Goal: Task Accomplishment & Management: Manage account settings

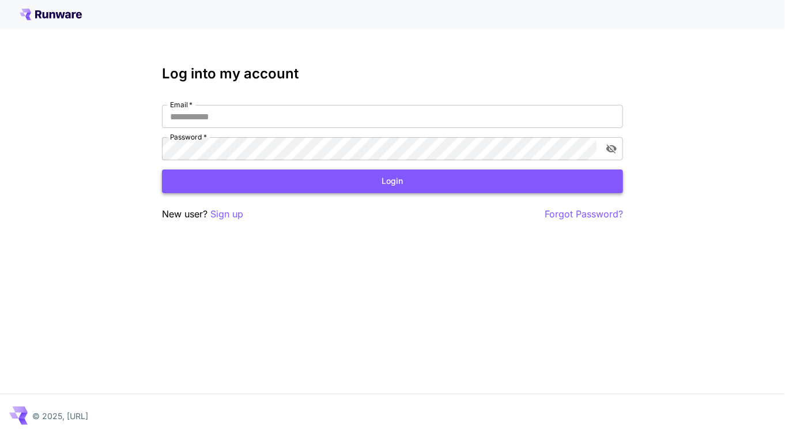
type input "**********"
click at [415, 181] on button "Login" at bounding box center [392, 181] width 461 height 24
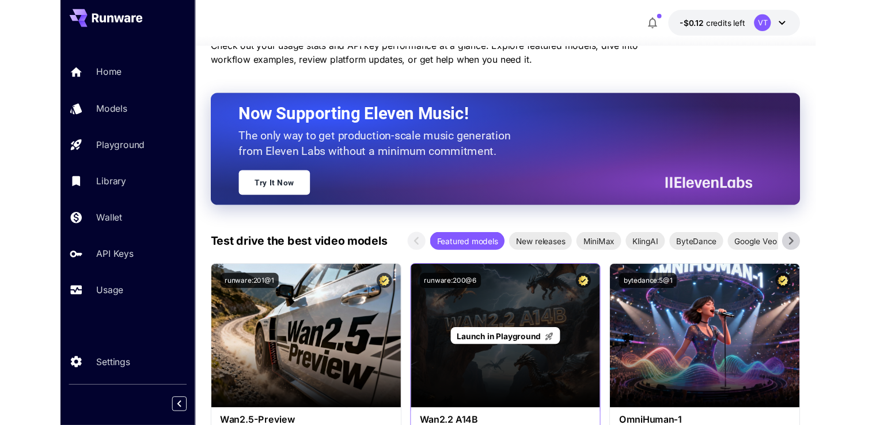
scroll to position [173, 0]
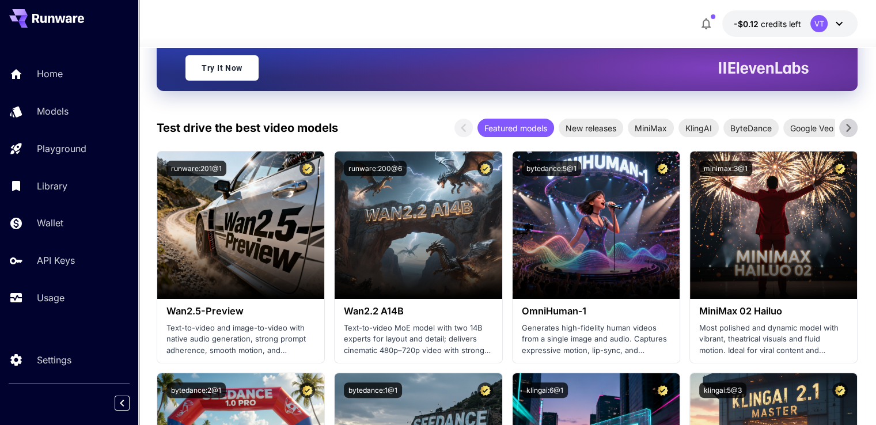
click at [784, 27] on div "VT" at bounding box center [819, 23] width 17 height 17
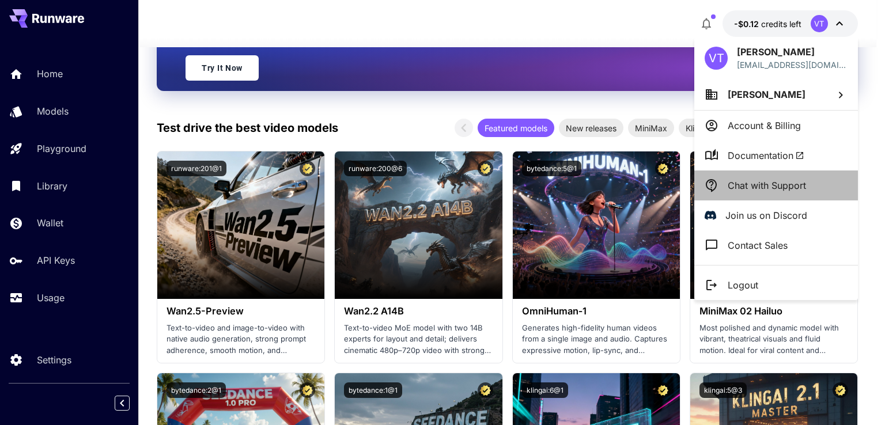
click at [755, 187] on p "Chat with Support" at bounding box center [767, 186] width 78 height 14
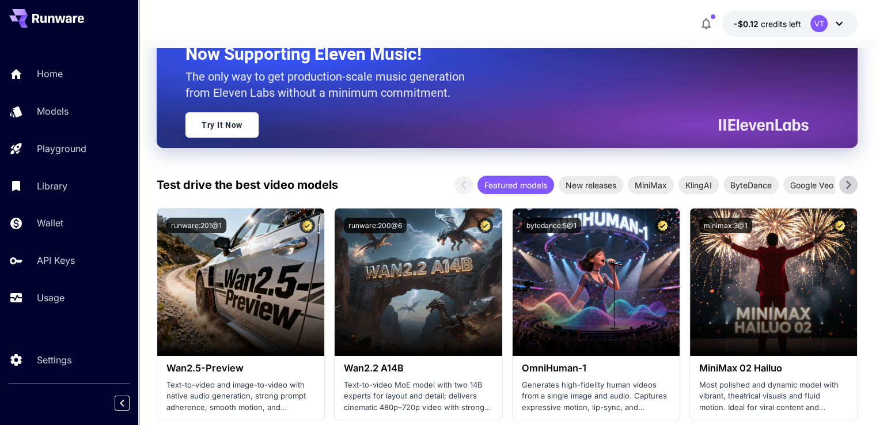
scroll to position [58, 0]
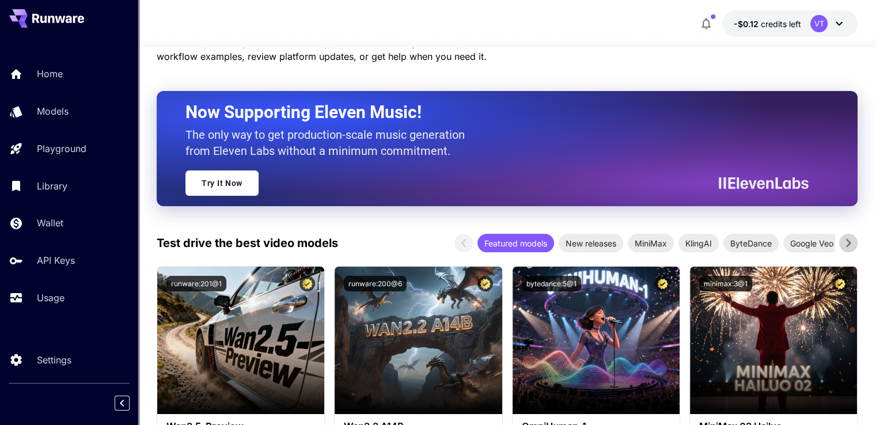
click at [520, 58] on p "Check out your usage stats and API key performance at a glance. Explore feature…" at bounding box center [396, 50] width 479 height 28
click at [478, 40] on div at bounding box center [507, 40] width 738 height 14
click at [63, 226] on p "Wallet" at bounding box center [52, 223] width 27 height 14
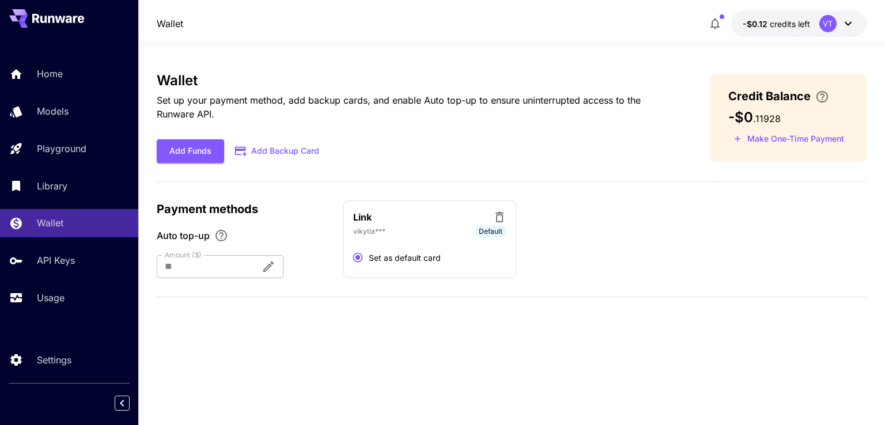
click at [491, 65] on div "Wallet Set up your payment method, add backup cards, and enable Auto top-up to …" at bounding box center [511, 236] width 709 height 378
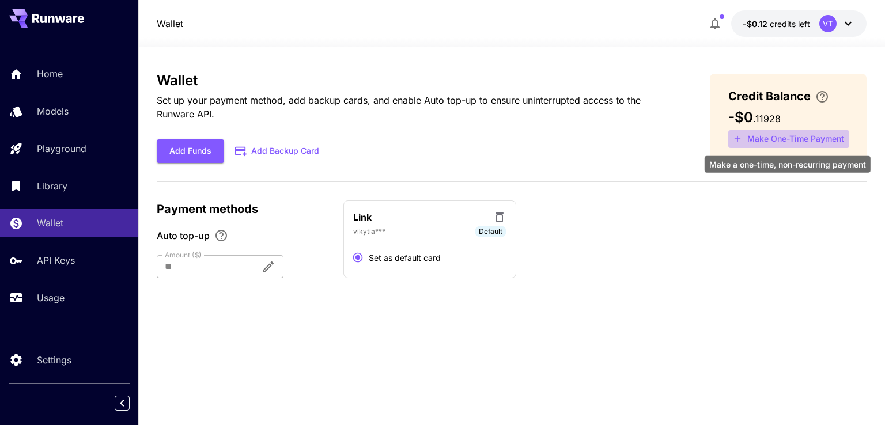
click at [777, 137] on button "Make One-Time Payment" at bounding box center [788, 139] width 121 height 18
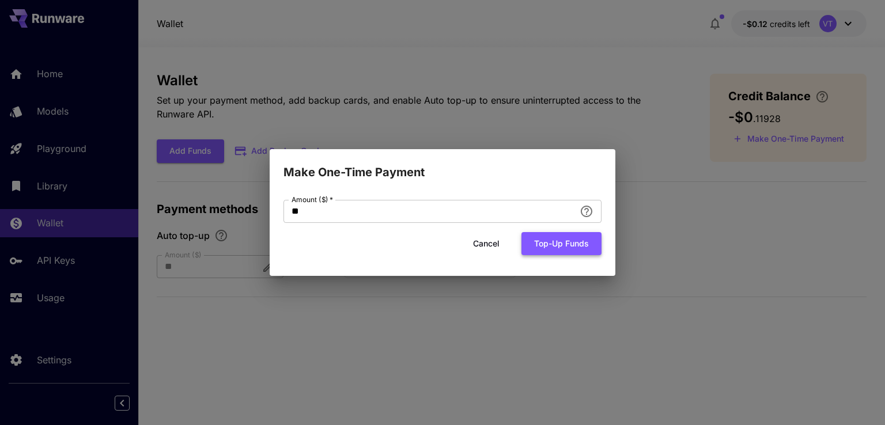
click at [568, 242] on button "Top-up funds" at bounding box center [561, 244] width 80 height 24
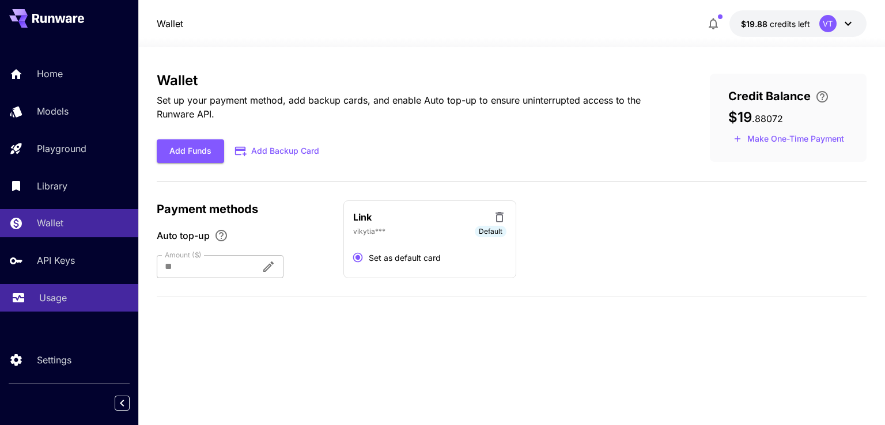
click at [60, 299] on p "Usage" at bounding box center [53, 298] width 28 height 14
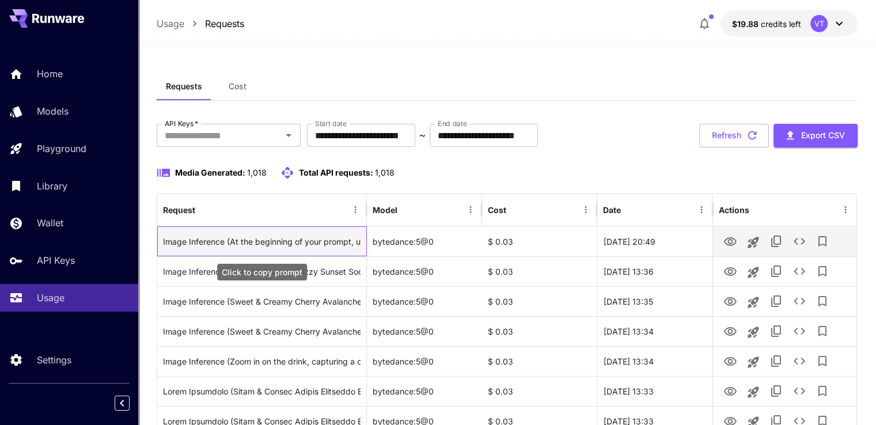
click at [241, 240] on div "Image Inference (At the beginning of your prompt, use the recipe name in this f…" at bounding box center [262, 241] width 198 height 29
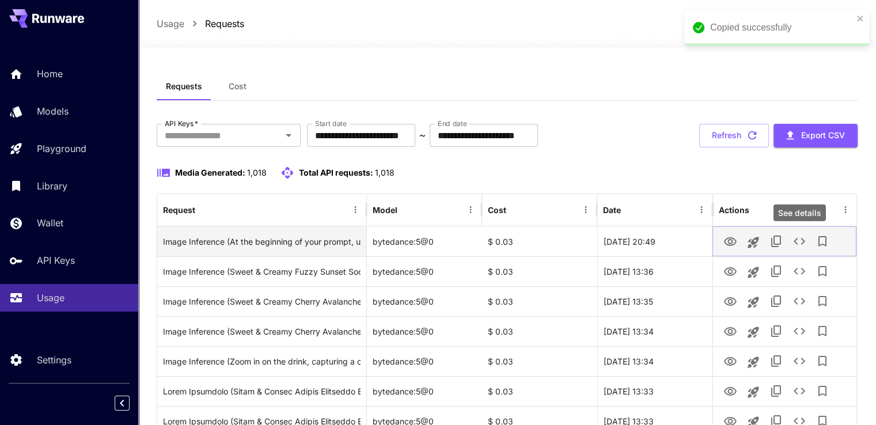
click at [795, 240] on icon "See details" at bounding box center [800, 241] width 12 height 7
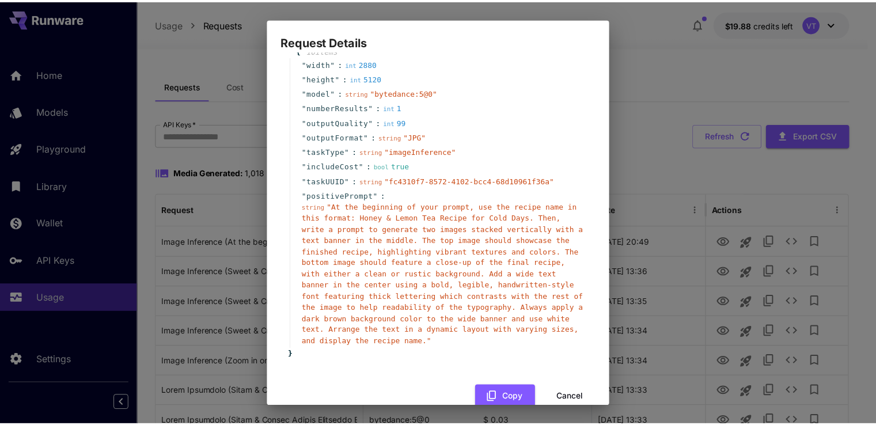
scroll to position [39, 0]
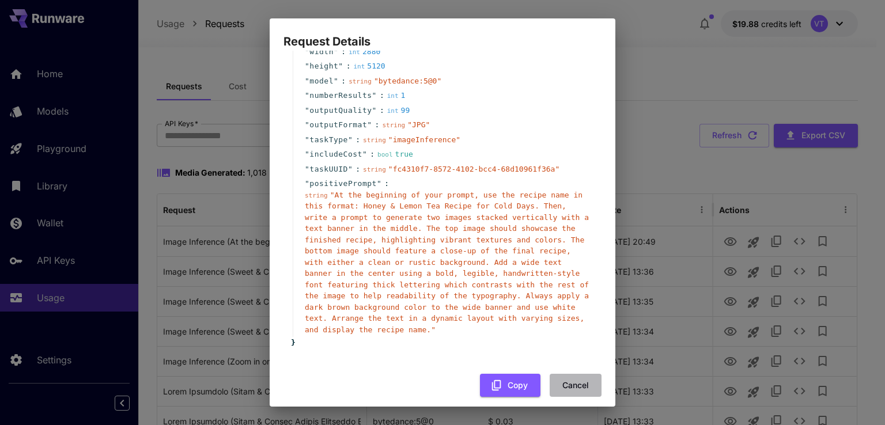
click at [569, 375] on button "Cancel" at bounding box center [576, 386] width 52 height 24
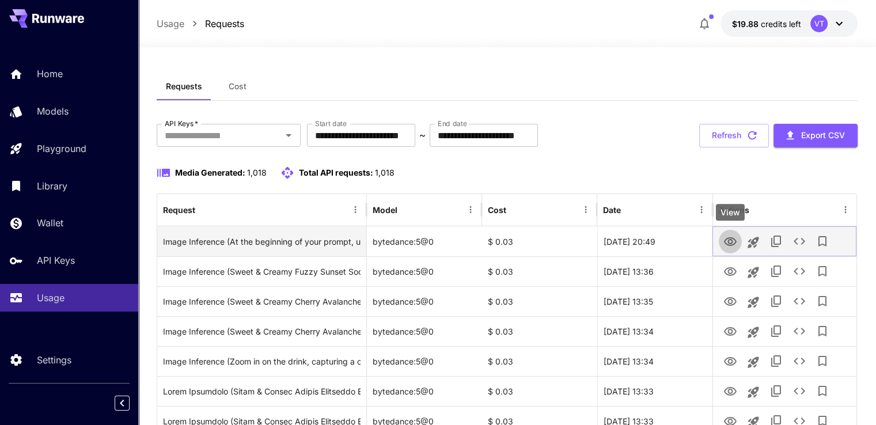
click at [728, 240] on icon "View" at bounding box center [730, 241] width 13 height 9
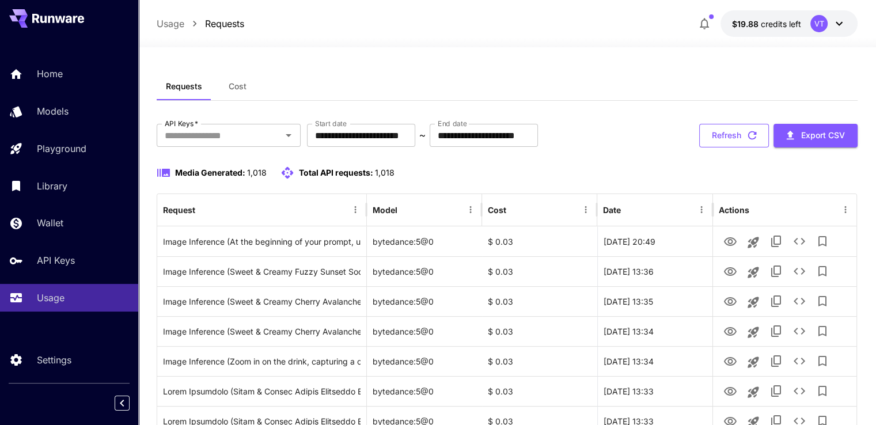
click at [732, 135] on button "Refresh" at bounding box center [734, 136] width 70 height 24
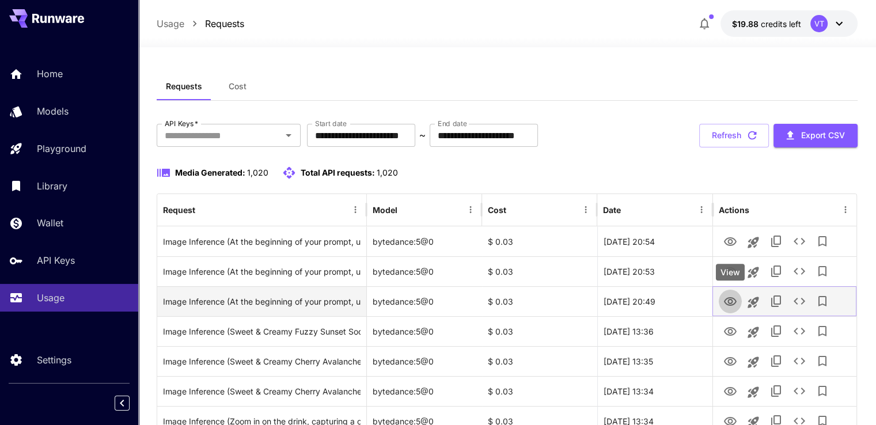
click at [728, 300] on icon "View" at bounding box center [731, 302] width 14 height 14
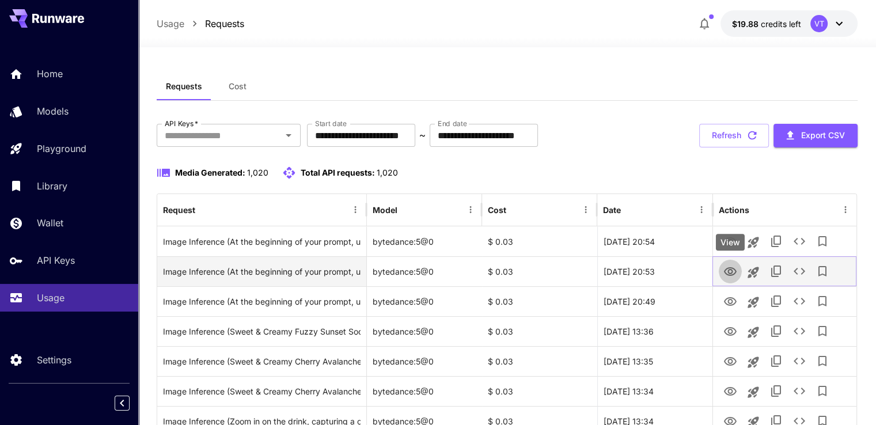
click at [732, 269] on icon "View" at bounding box center [731, 272] width 14 height 14
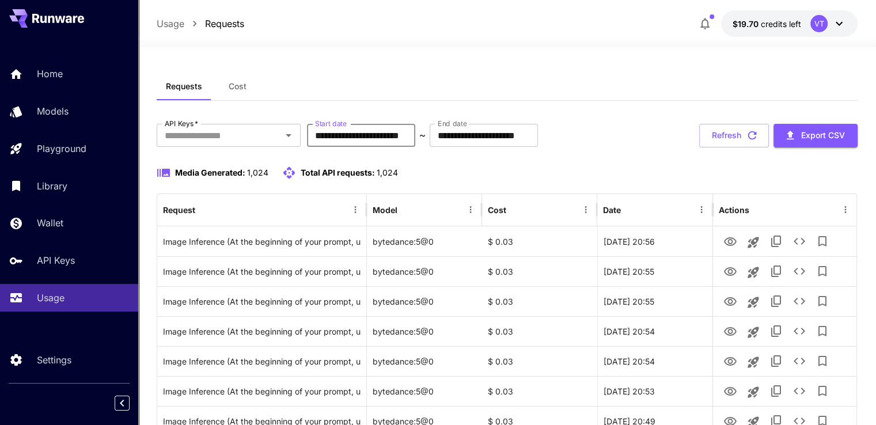
click at [405, 133] on input "**********" at bounding box center [361, 135] width 108 height 23
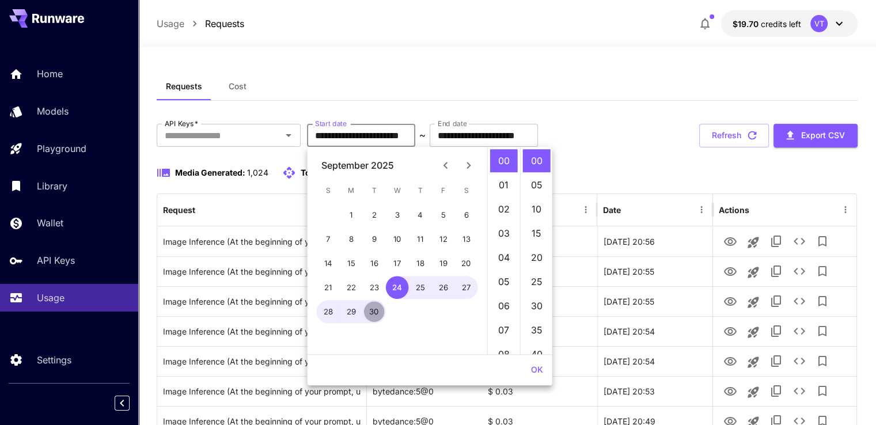
click at [378, 312] on button "30" at bounding box center [374, 311] width 23 height 23
type input "**********"
click at [537, 373] on button "OK" at bounding box center [537, 370] width 21 height 21
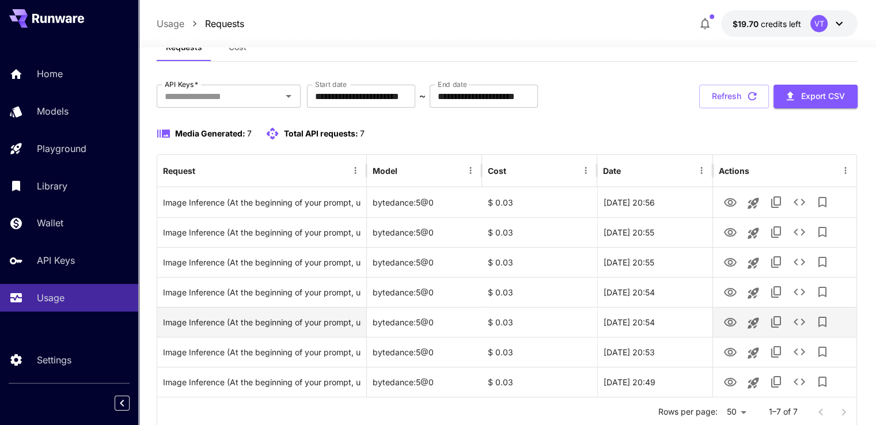
scroll to position [76, 0]
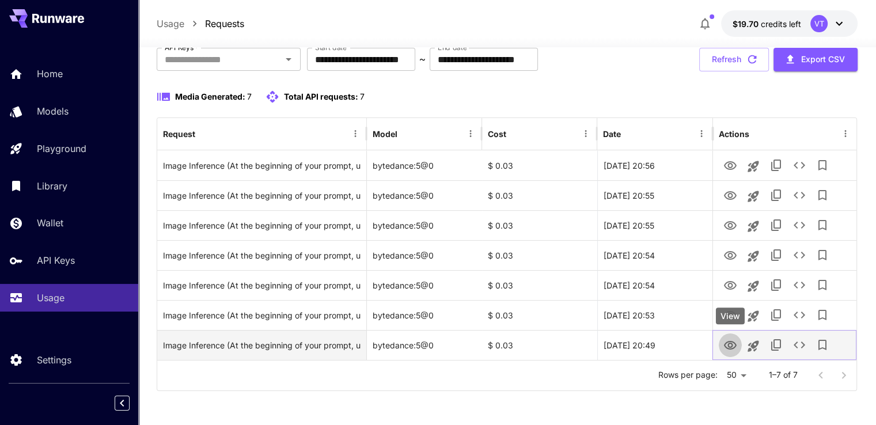
click at [731, 346] on icon "View" at bounding box center [730, 345] width 13 height 9
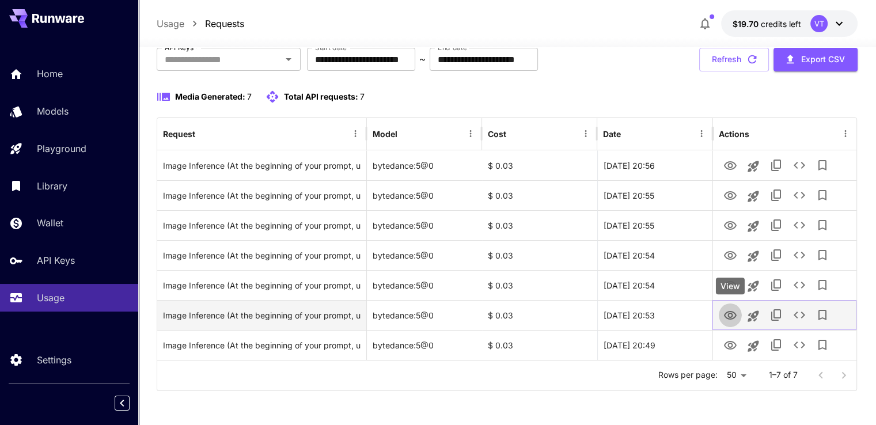
click at [731, 315] on icon "View" at bounding box center [731, 316] width 14 height 14
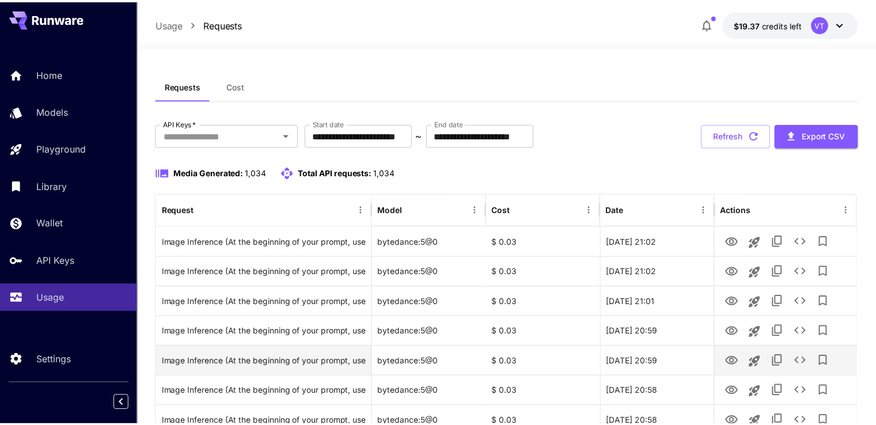
scroll to position [76, 0]
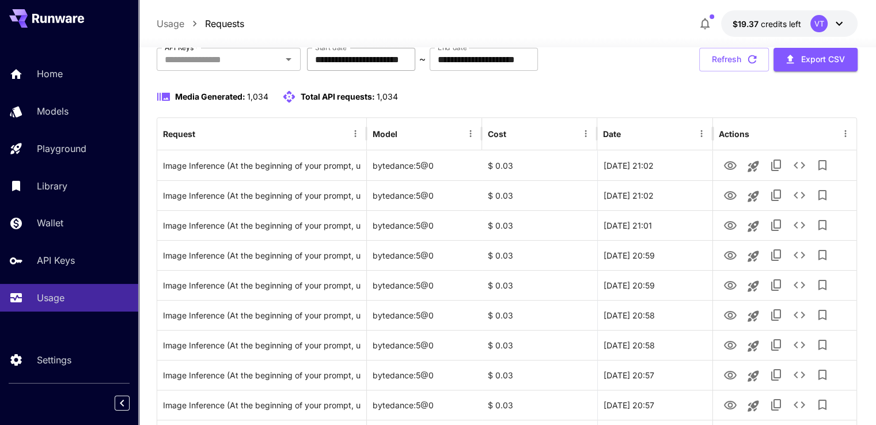
click at [402, 65] on input "**********" at bounding box center [361, 59] width 108 height 23
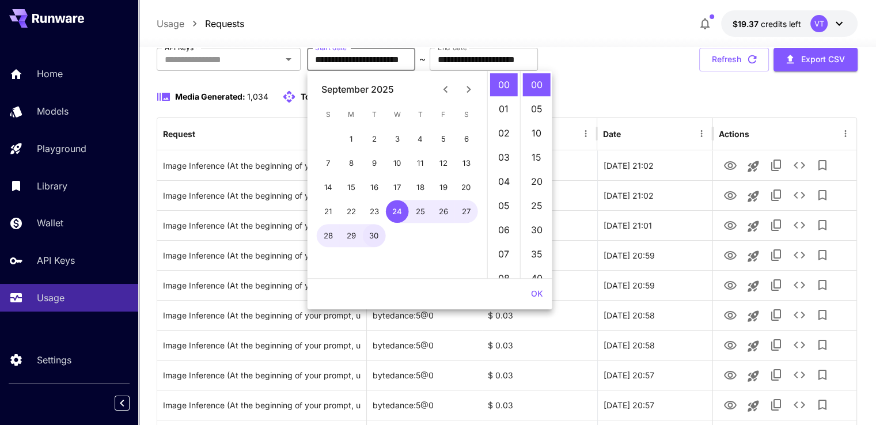
click at [374, 233] on button "30" at bounding box center [374, 235] width 23 height 23
type input "**********"
click at [539, 293] on button "OK" at bounding box center [537, 293] width 21 height 21
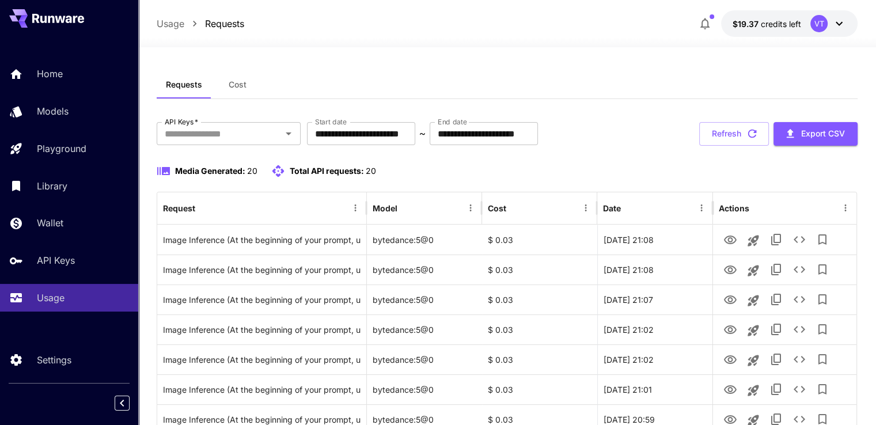
scroll to position [0, 0]
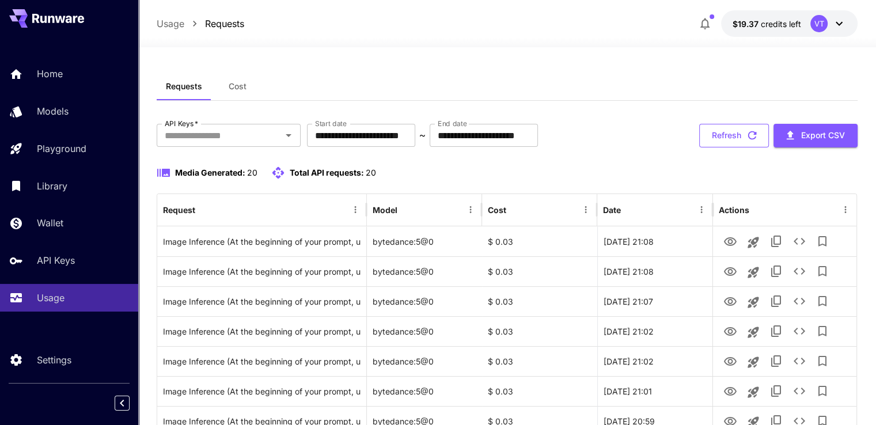
click at [728, 136] on button "Refresh" at bounding box center [734, 136] width 70 height 24
click at [736, 139] on button "Refresh" at bounding box center [734, 136] width 70 height 24
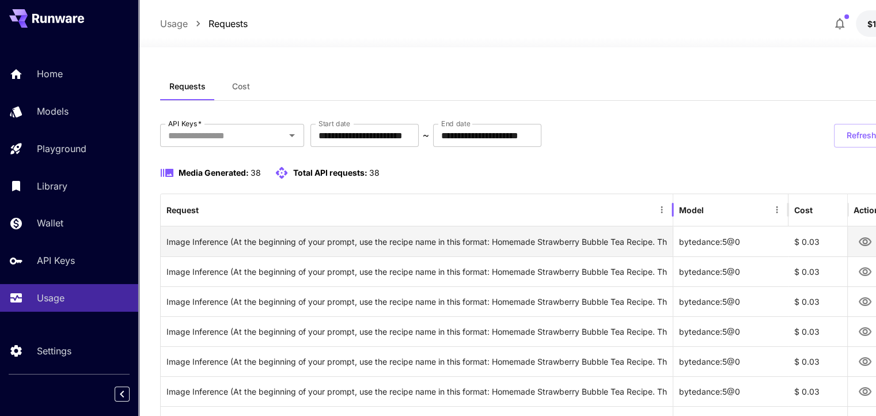
drag, startPoint x: 368, startPoint y: 204, endPoint x: 675, endPoint y: 245, distance: 309.2
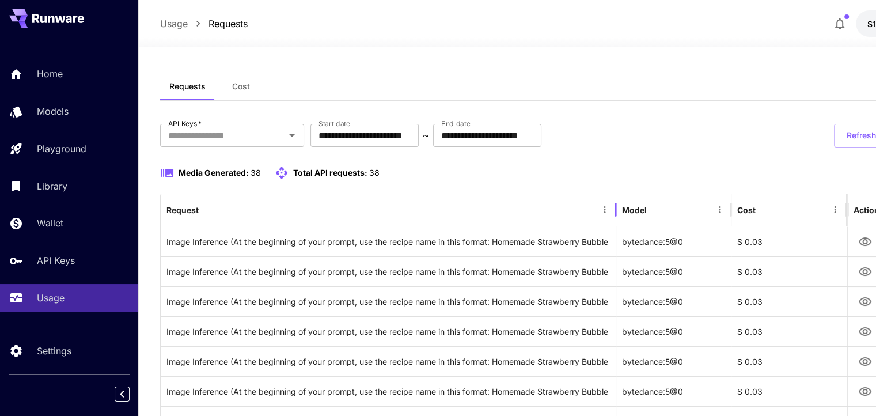
drag, startPoint x: 366, startPoint y: 200, endPoint x: 616, endPoint y: 217, distance: 250.1
click at [616, 217] on div at bounding box center [616, 210] width 6 height 32
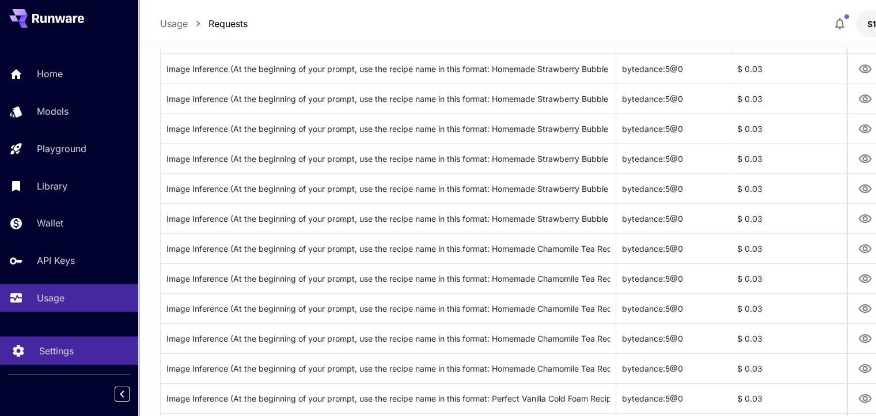
click at [54, 349] on p "Settings" at bounding box center [56, 351] width 35 height 14
